Goal: Feedback & Contribution: Leave review/rating

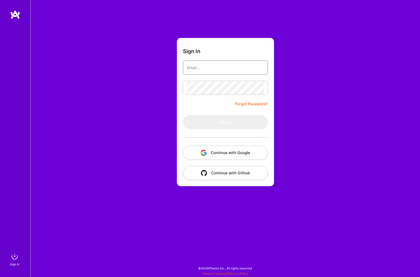
type input "[EMAIL_ADDRESS][DOMAIN_NAME]"
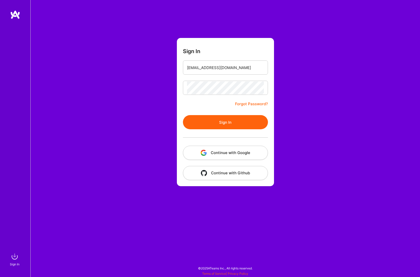
click at [228, 109] on form "Sign In marcelo93nunez@gmail.com Forgot Password? Sign In Continue with Google …" at bounding box center [225, 112] width 97 height 148
click at [227, 118] on button "Sign In" at bounding box center [225, 122] width 85 height 14
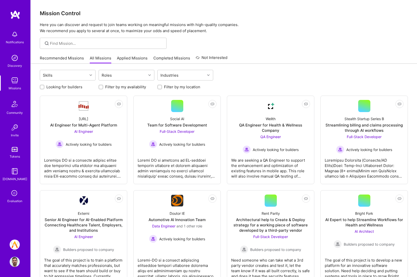
click at [14, 243] on img at bounding box center [15, 245] width 10 height 10
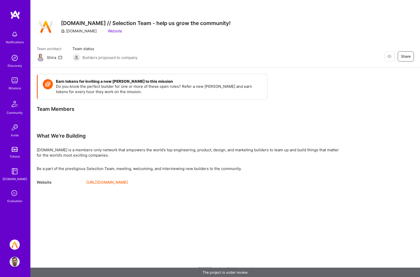
click at [11, 200] on div "Evaluation" at bounding box center [14, 201] width 15 height 5
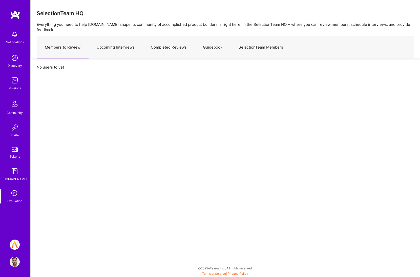
click at [125, 41] on link "Upcoming Interviews" at bounding box center [116, 47] width 54 height 22
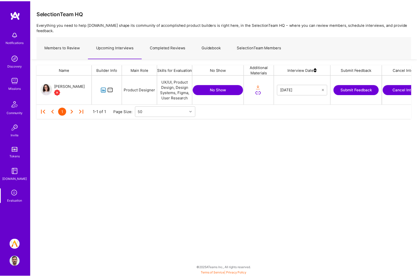
scroll to position [0, 26]
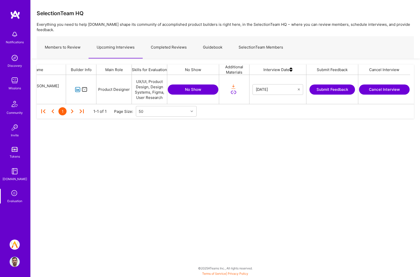
click at [331, 86] on button "Submit Feedback" at bounding box center [333, 90] width 46 height 10
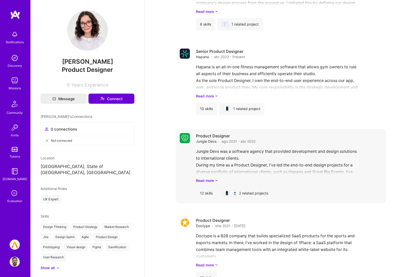
scroll to position [590, 0]
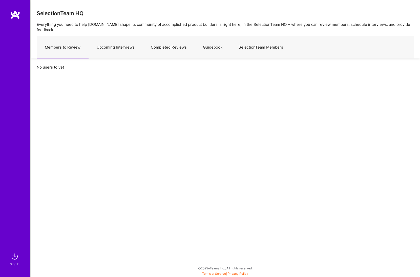
click at [160, 41] on link "Completed Reviews" at bounding box center [169, 47] width 52 height 22
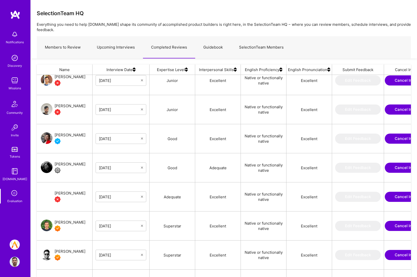
scroll to position [57, 0]
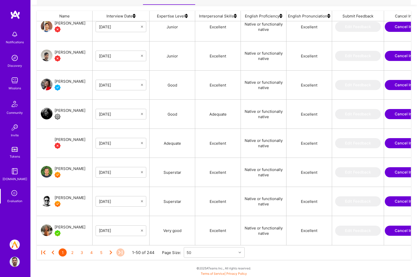
click at [119, 249] on icon at bounding box center [120, 253] width 8 height 8
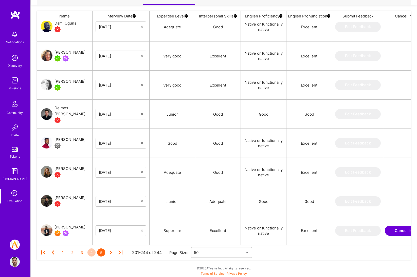
click at [92, 249] on div "4" at bounding box center [91, 253] width 8 height 8
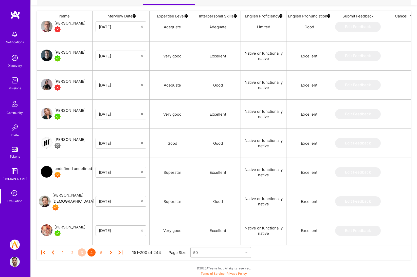
click at [82, 249] on div "3" at bounding box center [82, 253] width 8 height 8
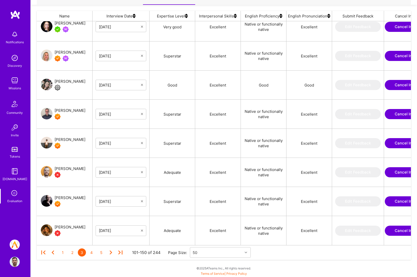
scroll to position [0, 29]
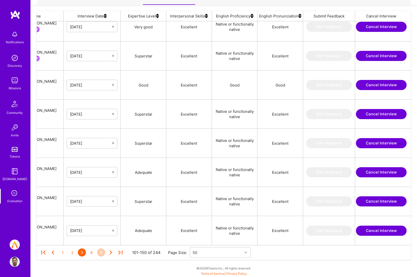
click at [99, 249] on div "5" at bounding box center [101, 253] width 8 height 8
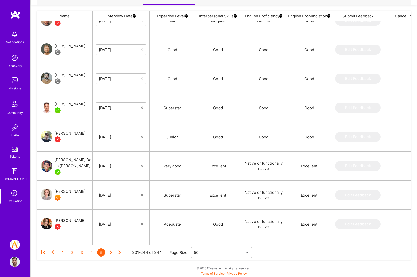
scroll to position [593, 0]
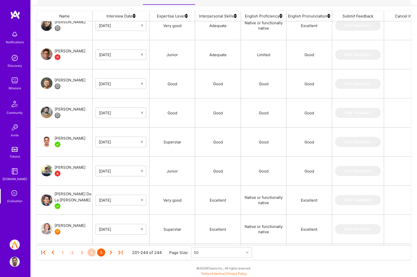
click at [93, 249] on div "4" at bounding box center [91, 253] width 8 height 8
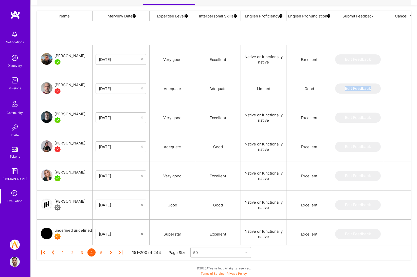
scroll to position [1232, 0]
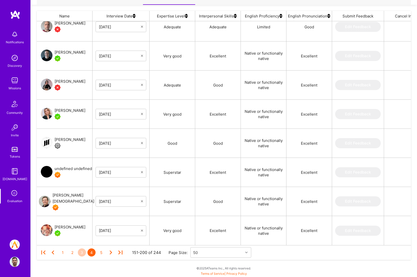
click at [83, 249] on div "3" at bounding box center [82, 253] width 8 height 8
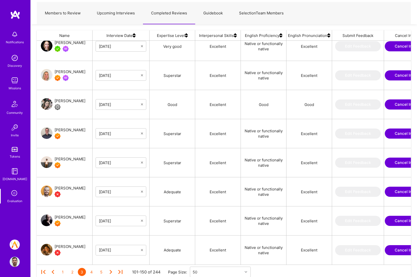
scroll to position [57, 0]
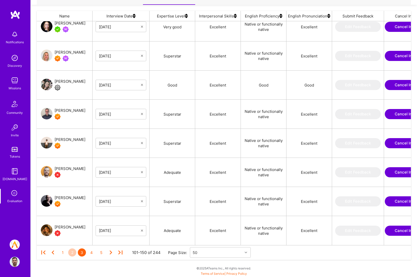
click at [72, 249] on div "2" at bounding box center [72, 253] width 8 height 8
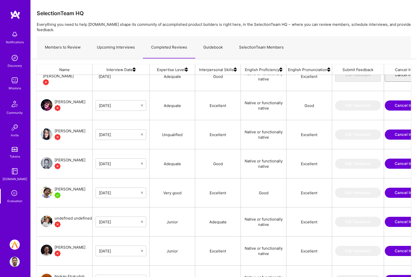
scroll to position [700, 0]
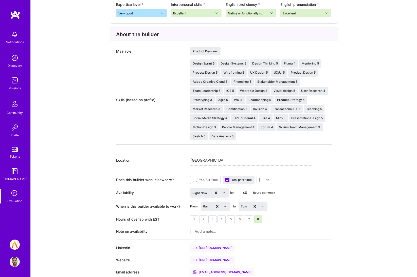
scroll to position [361, 0]
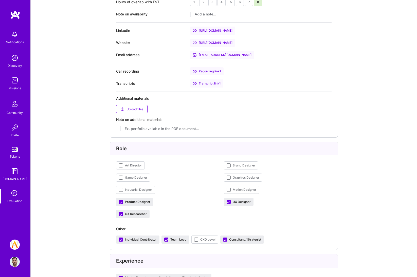
click at [227, 44] on div "https://dribbble.com/mgsquared" at bounding box center [212, 43] width 45 height 8
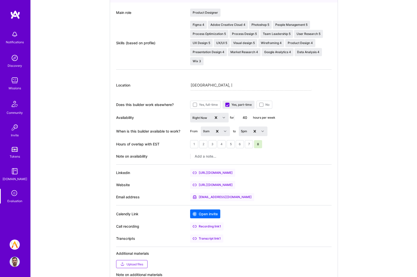
scroll to position [261, 0]
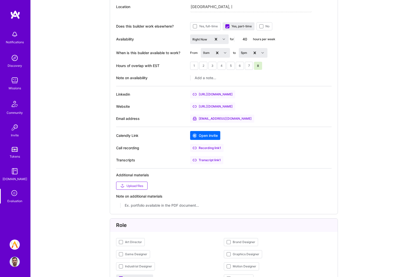
click at [225, 96] on div "[URL][DOMAIN_NAME]" at bounding box center [212, 94] width 45 height 8
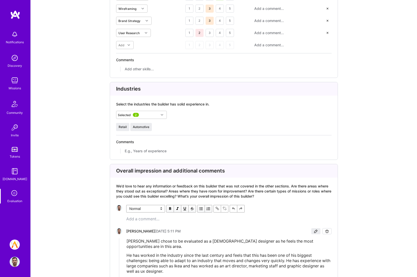
scroll to position [1105, 0]
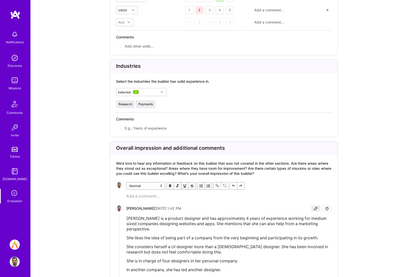
scroll to position [1196, 0]
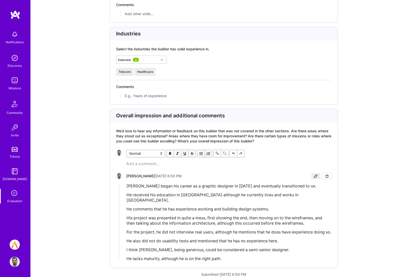
scroll to position [1098, 0]
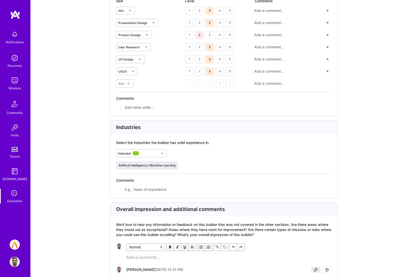
scroll to position [1193, 0]
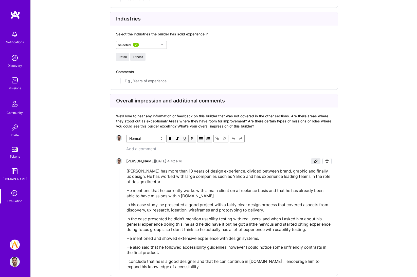
scroll to position [1138, 0]
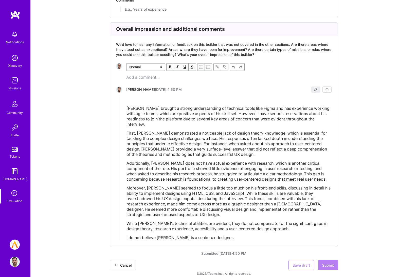
scroll to position [1475, 0]
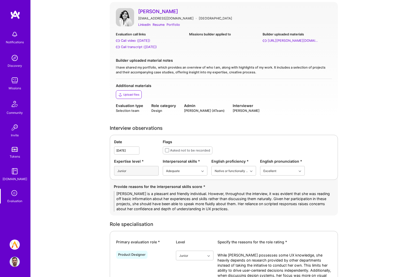
scroll to position [153, 0]
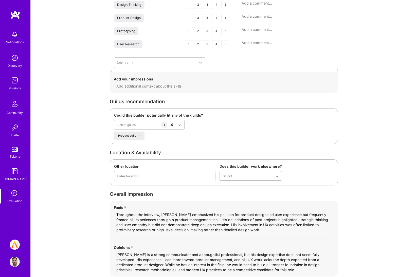
scroll to position [878, 0]
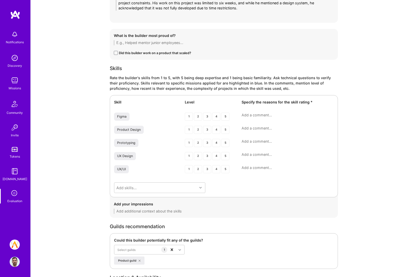
scroll to position [830, 0]
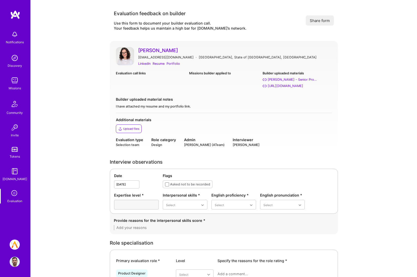
scroll to position [140, 0]
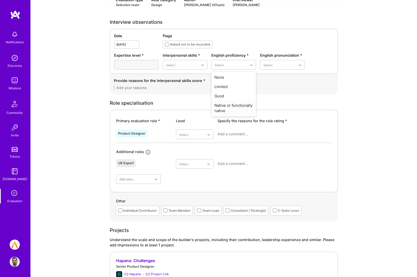
click at [228, 108] on div "Native or functionally native" at bounding box center [233, 108] width 45 height 15
click at [264, 106] on div "Excellent" at bounding box center [282, 105] width 45 height 9
click at [183, 113] on div "Excellent" at bounding box center [185, 114] width 45 height 9
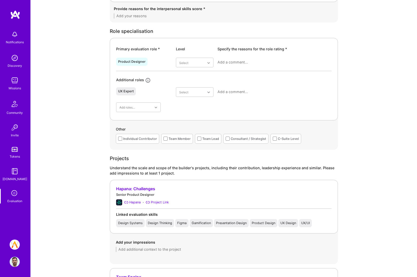
click at [146, 142] on div "Individual Contributor" at bounding box center [137, 139] width 43 height 10
click at [148, 137] on div "Individual Contributor" at bounding box center [140, 138] width 34 height 5
click at [225, 139] on div "Consultant / Strategist" at bounding box center [245, 139] width 45 height 10
click at [179, 139] on div "Team Member" at bounding box center [179, 138] width 22 height 5
click at [238, 141] on div "Consultant / Strategist" at bounding box center [247, 138] width 35 height 5
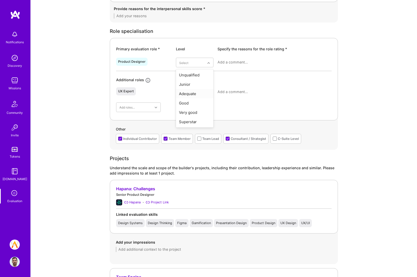
click at [199, 93] on div "Adequate" at bounding box center [194, 93] width 37 height 9
click at [197, 81] on div "Junior" at bounding box center [194, 84] width 37 height 9
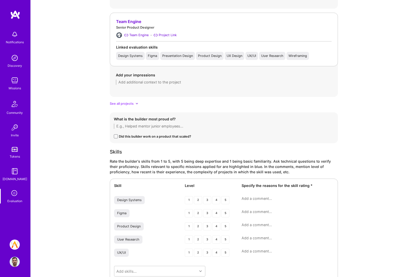
scroll to position [371, 0]
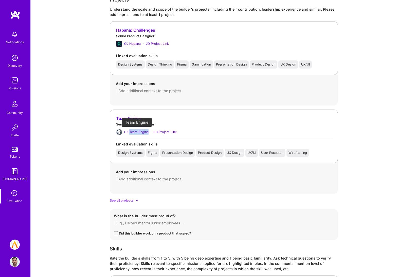
drag, startPoint x: 150, startPoint y: 131, endPoint x: 130, endPoint y: 133, distance: 20.1
click at [130, 133] on div "Team Engine · Project Link" at bounding box center [223, 132] width 215 height 6
copy div "Team Engine"
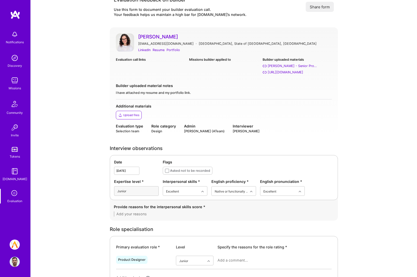
scroll to position [0, 0]
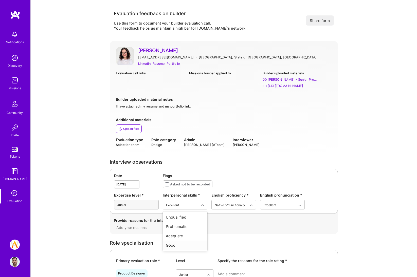
click at [175, 245] on div "Good" at bounding box center [185, 245] width 45 height 9
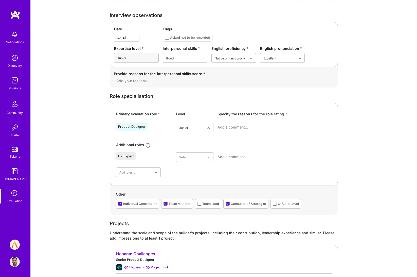
scroll to position [295, 0]
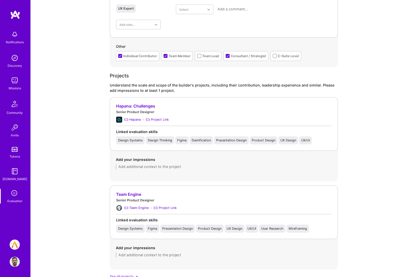
click at [171, 171] on div "Add your impressions" at bounding box center [224, 163] width 228 height 25
click at [173, 165] on textarea at bounding box center [224, 166] width 216 height 5
paste textarea "Worked on multiple products including a back-office platform and apps for gym o…"
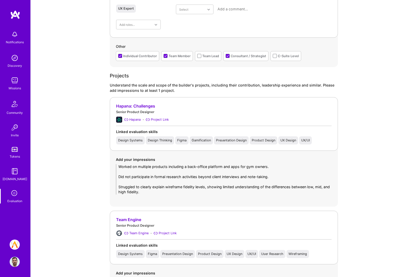
scroll to position [0, 0]
click at [119, 185] on textarea "Worked on multiple products including a back-office platform and apps for gym o…" at bounding box center [224, 179] width 216 height 30
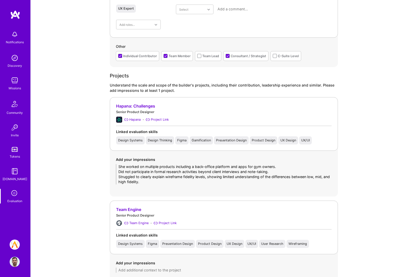
click at [118, 171] on textarea "She worked on multiple products including a back-office platform and apps for g…" at bounding box center [224, 174] width 216 height 20
type textarea "She worked on multiple products including a back-office platform and apps for g…"
click at [141, 270] on textarea at bounding box center [224, 270] width 216 height 5
paste textarea "Acted as the only designer in the team, introduced organization in [GEOGRAPHIC_…"
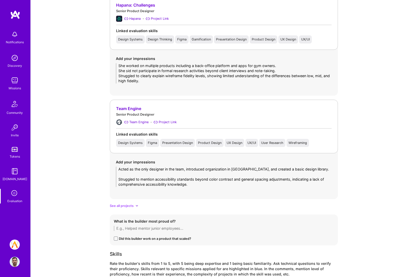
scroll to position [430, 0]
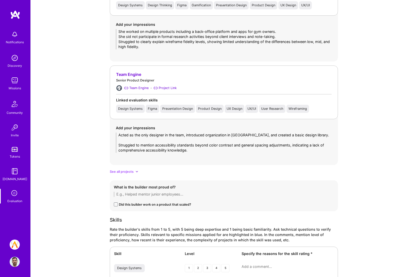
click at [117, 144] on textarea "Acted as the only designer in the team, introduced organization in [GEOGRAPHIC_…" at bounding box center [224, 143] width 216 height 20
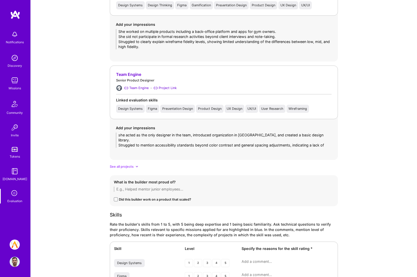
drag, startPoint x: 120, startPoint y: 136, endPoint x: 114, endPoint y: 135, distance: 6.2
click at [114, 135] on div "Add your impressions she acted as the only designer in the team, introduced org…" at bounding box center [224, 136] width 228 height 35
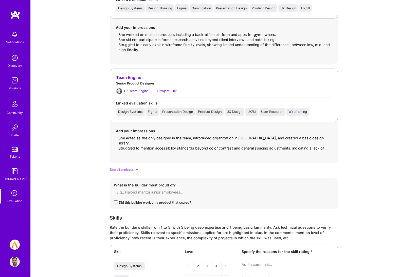
type textarea "She acted as the only designer in the team, introduced organization in [GEOGRAP…"
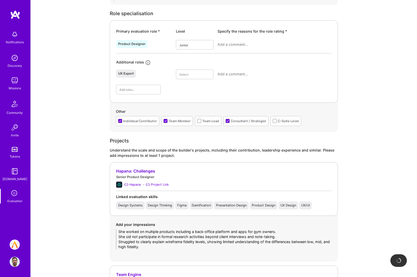
scroll to position [99, 0]
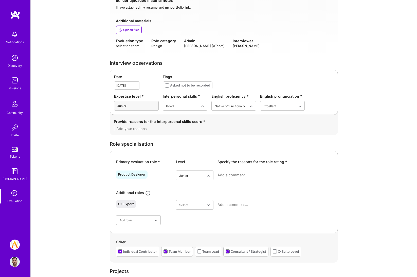
click at [229, 174] on textarea at bounding box center [274, 175] width 114 height 5
paste textarea "[PERSON_NAME] experience in several core UX areas, including research methodolo…"
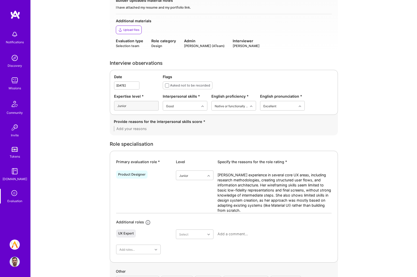
scroll to position [0, 0]
type textarea "[PERSON_NAME] experience in several core UX areas, including research methodolo…"
click at [148, 130] on textarea at bounding box center [224, 128] width 220 height 5
paste textarea "[PERSON_NAME] demonstrates good interpersonal skills and communicates well in a…"
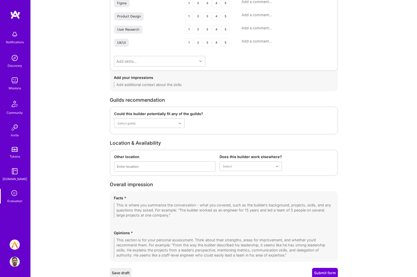
scroll to position [762, 0]
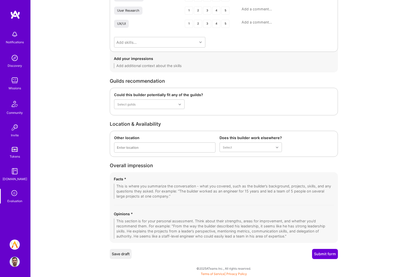
type textarea "[PERSON_NAME] demonstrates good interpersonal skills and communicates well in a…"
click at [136, 192] on textarea at bounding box center [224, 191] width 220 height 15
click at [138, 218] on div "Opinions *" at bounding box center [224, 225] width 220 height 28
click at [138, 222] on textarea at bounding box center [224, 229] width 220 height 20
paste textarea "While [PERSON_NAME] has several years of experience working in different indust…"
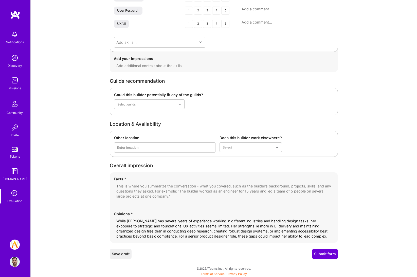
scroll to position [0, 0]
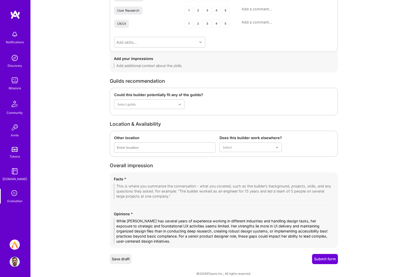
type textarea "While [PERSON_NAME] has several years of experience working in different indust…"
click at [135, 192] on textarea at bounding box center [224, 191] width 220 height 15
paste textarea "[PERSON_NAME] has been working in UX and UI for nearly seven years, contributin…"
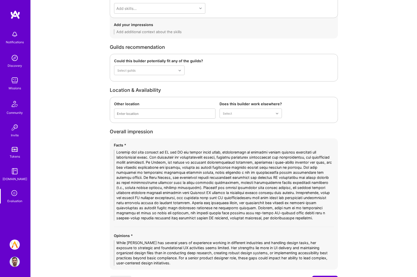
scroll to position [823, 0]
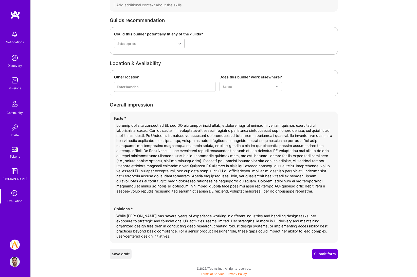
drag, startPoint x: 184, startPoint y: 186, endPoint x: 207, endPoint y: 185, distance: 23.1
click at [207, 185] on textarea at bounding box center [224, 158] width 220 height 71
click at [208, 185] on textarea at bounding box center [224, 158] width 220 height 71
drag, startPoint x: 209, startPoint y: 187, endPoint x: 298, endPoint y: 183, distance: 88.7
click at [298, 183] on textarea at bounding box center [224, 158] width 220 height 71
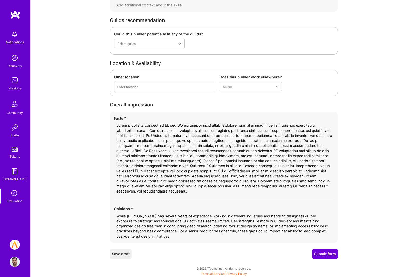
click at [149, 187] on textarea at bounding box center [224, 158] width 220 height 71
click at [244, 187] on textarea at bounding box center [224, 158] width 220 height 71
type textarea "[PERSON_NAME] has been working in UX and UI for nearly seven years, contributin…"
click at [317, 257] on button "Submit form" at bounding box center [325, 254] width 26 height 10
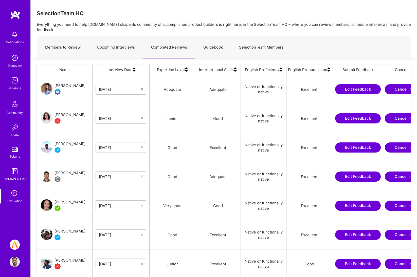
click at [350, 175] on button "Edit Feedback" at bounding box center [358, 177] width 46 height 10
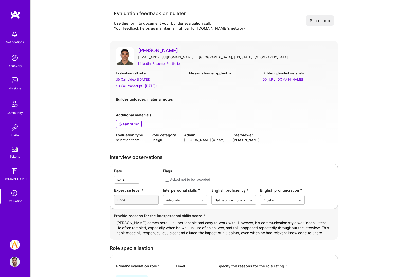
scroll to position [198, 0]
